Goal: Register for event/course

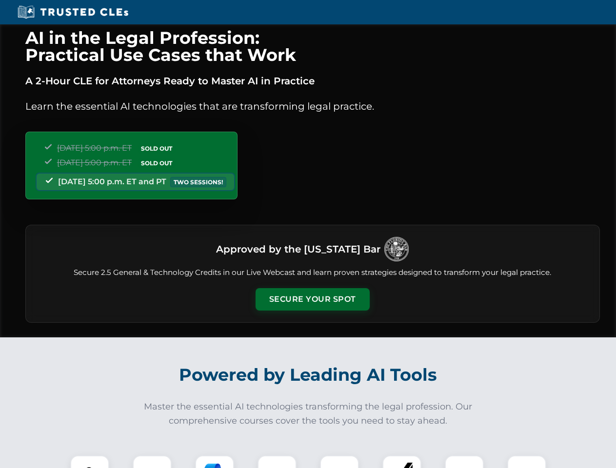
click at [312, 300] on button "Secure Your Spot" at bounding box center [313, 299] width 114 height 22
click at [90, 462] on img at bounding box center [90, 475] width 28 height 28
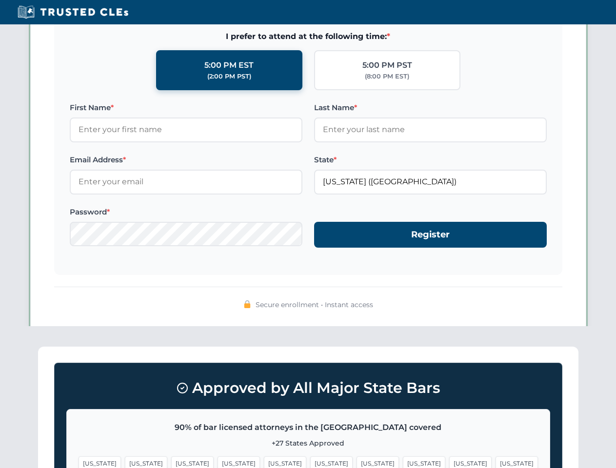
click at [357, 462] on span "[US_STATE]" at bounding box center [378, 464] width 42 height 14
click at [449, 462] on span "[US_STATE]" at bounding box center [470, 464] width 42 height 14
